Goal: Navigation & Orientation: Find specific page/section

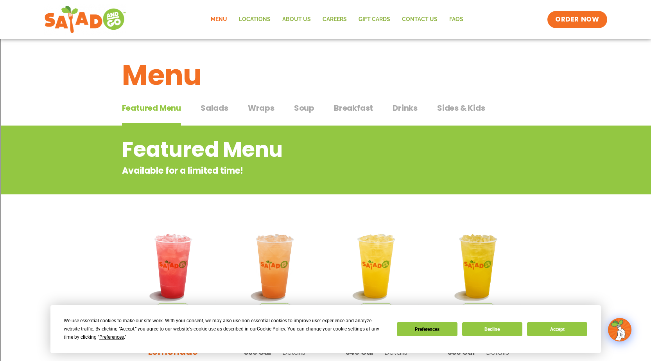
click at [262, 108] on span "Wraps" at bounding box center [261, 108] width 27 height 12
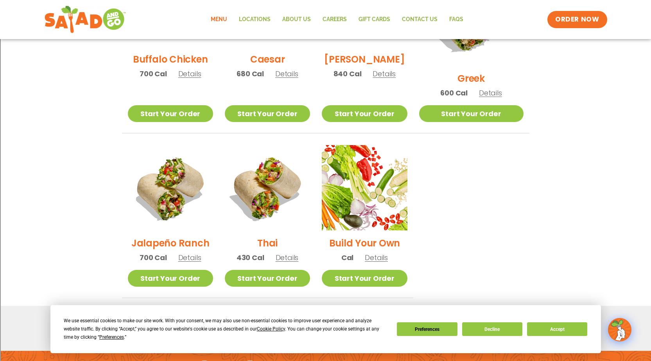
scroll to position [430, 0]
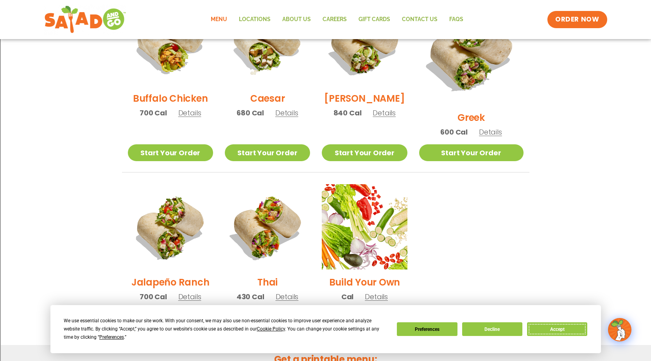
click at [571, 328] on button "Accept" at bounding box center [557, 329] width 60 height 14
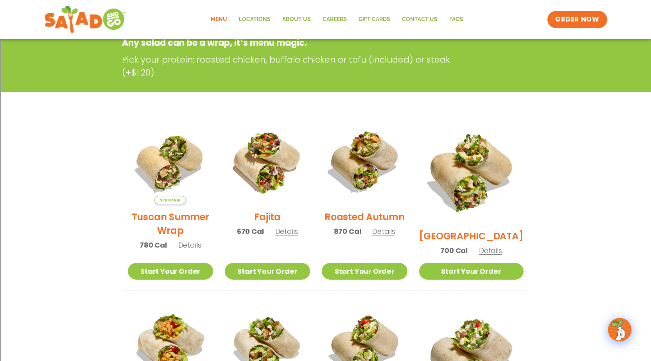
scroll to position [0, 0]
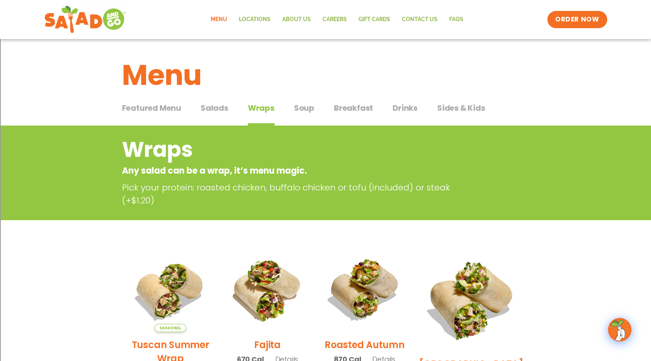
click at [309, 111] on span "Soup" at bounding box center [304, 108] width 20 height 12
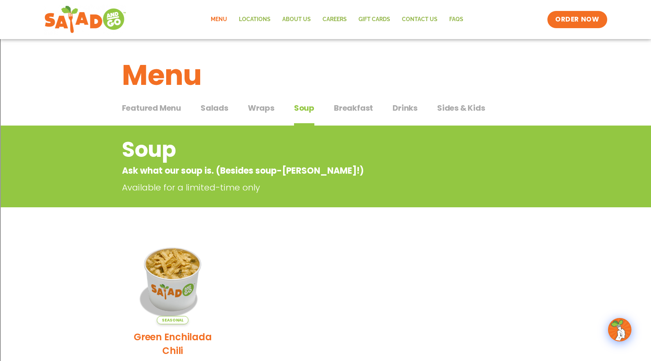
click at [262, 111] on span "Wraps" at bounding box center [261, 108] width 27 height 12
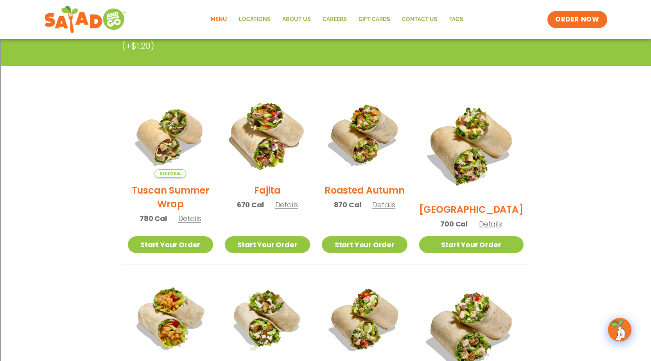
scroll to position [157, 0]
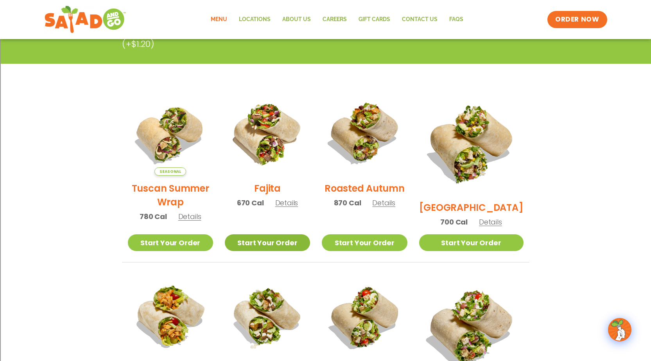
click at [267, 240] on link "Start Your Order" at bounding box center [267, 242] width 85 height 17
